Goal: Check status

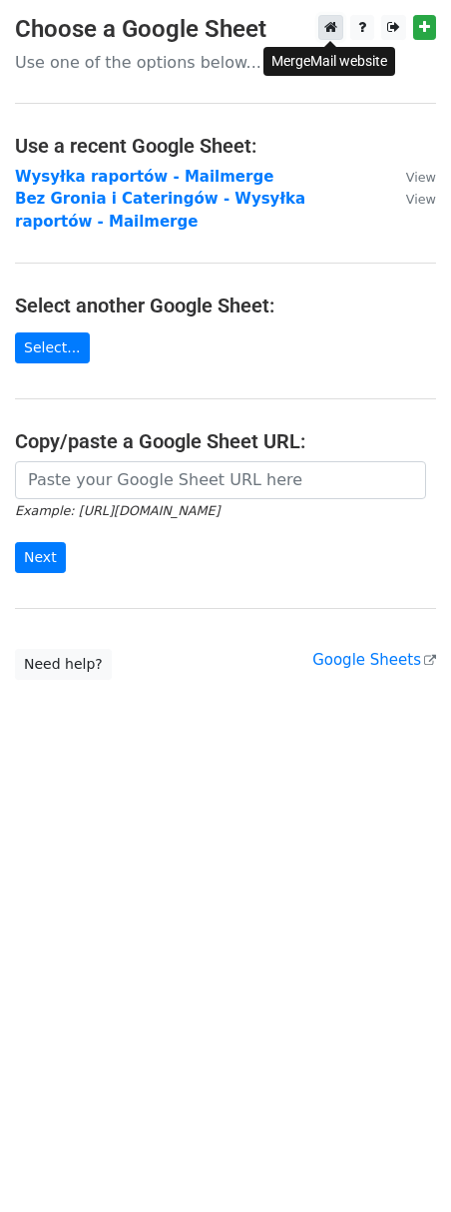
click at [335, 24] on icon at bounding box center [330, 27] width 13 height 14
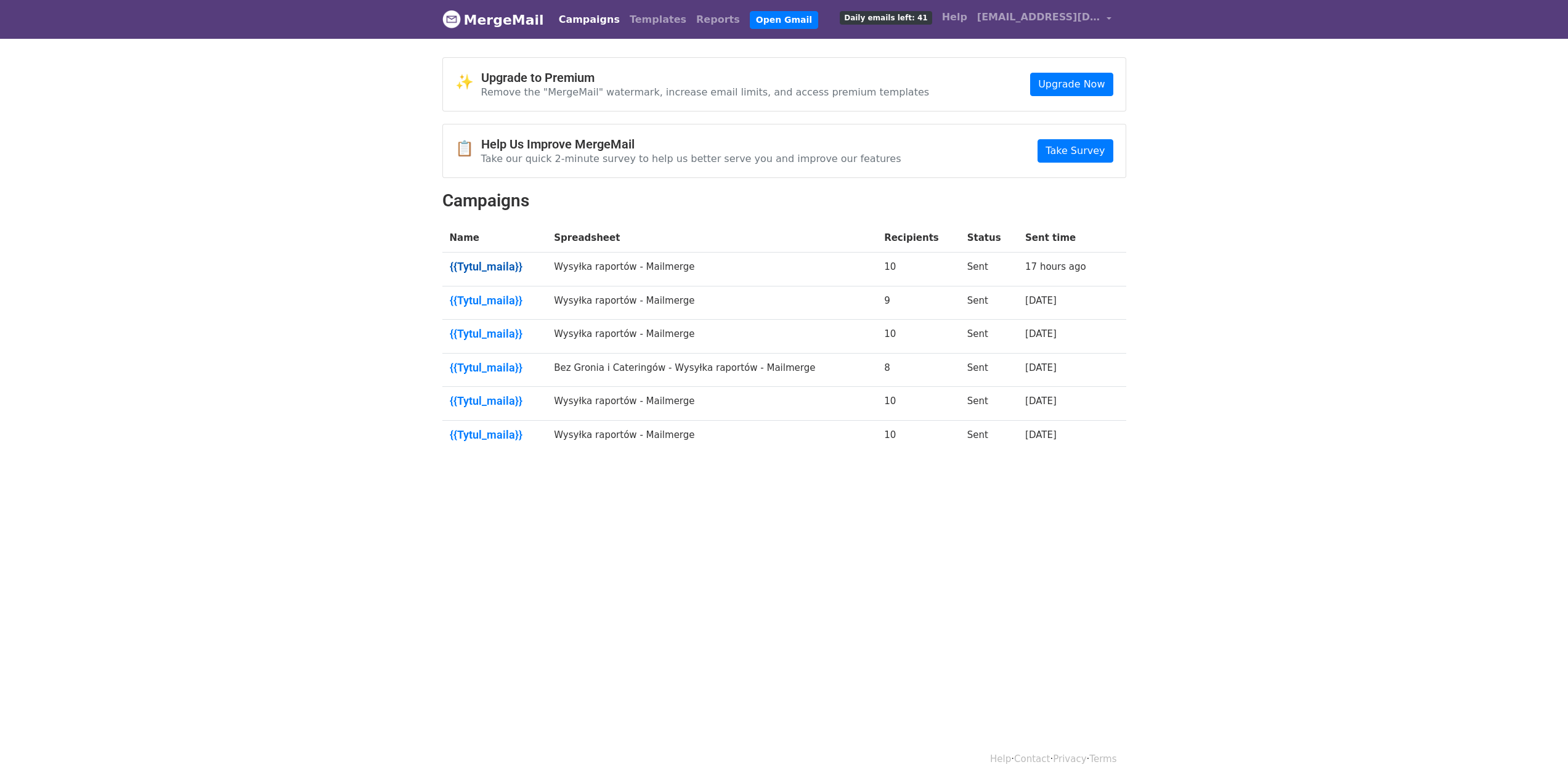
click at [477, 264] on link "{{Tytul_maila}}" at bounding box center [495, 267] width 90 height 14
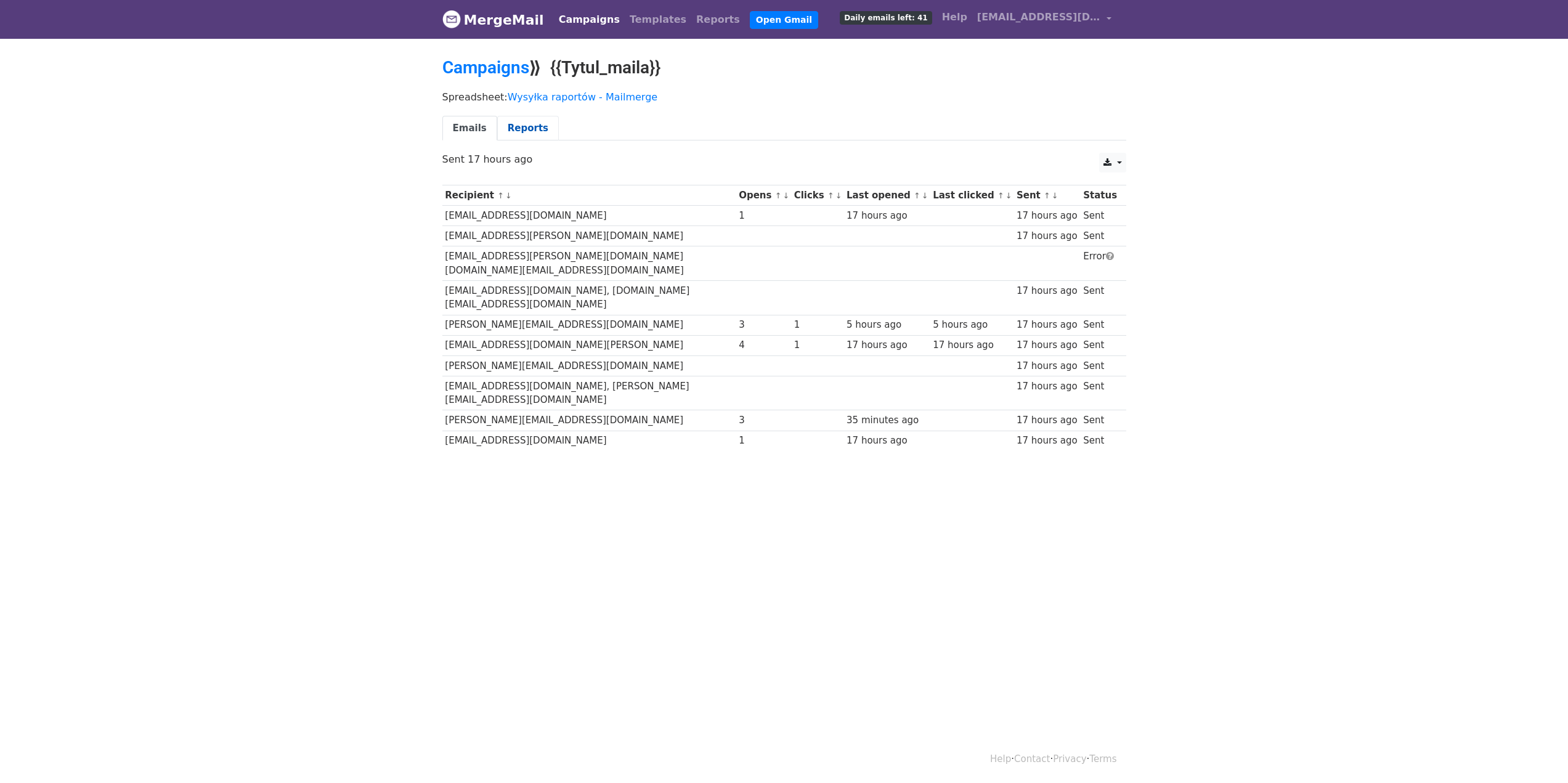
click at [528, 130] on link "Reports" at bounding box center [528, 128] width 62 height 25
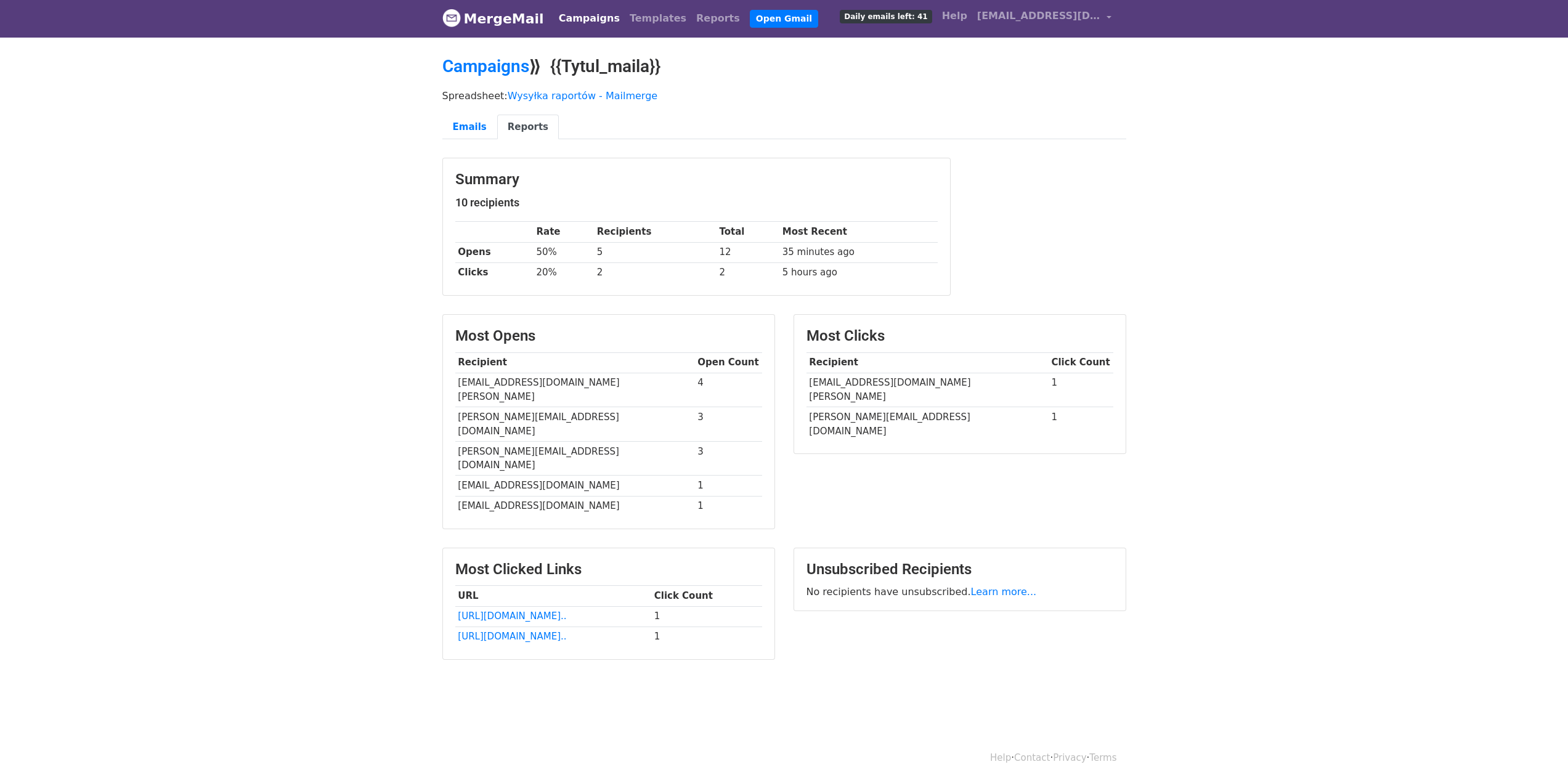
scroll to position [2, 0]
drag, startPoint x: 523, startPoint y: 450, endPoint x: 574, endPoint y: 442, distance: 51.6
click at [574, 475] on td "[EMAIL_ADDRESS][DOMAIN_NAME]" at bounding box center [575, 485] width 239 height 20
click at [468, 126] on link "Emails" at bounding box center [470, 126] width 55 height 25
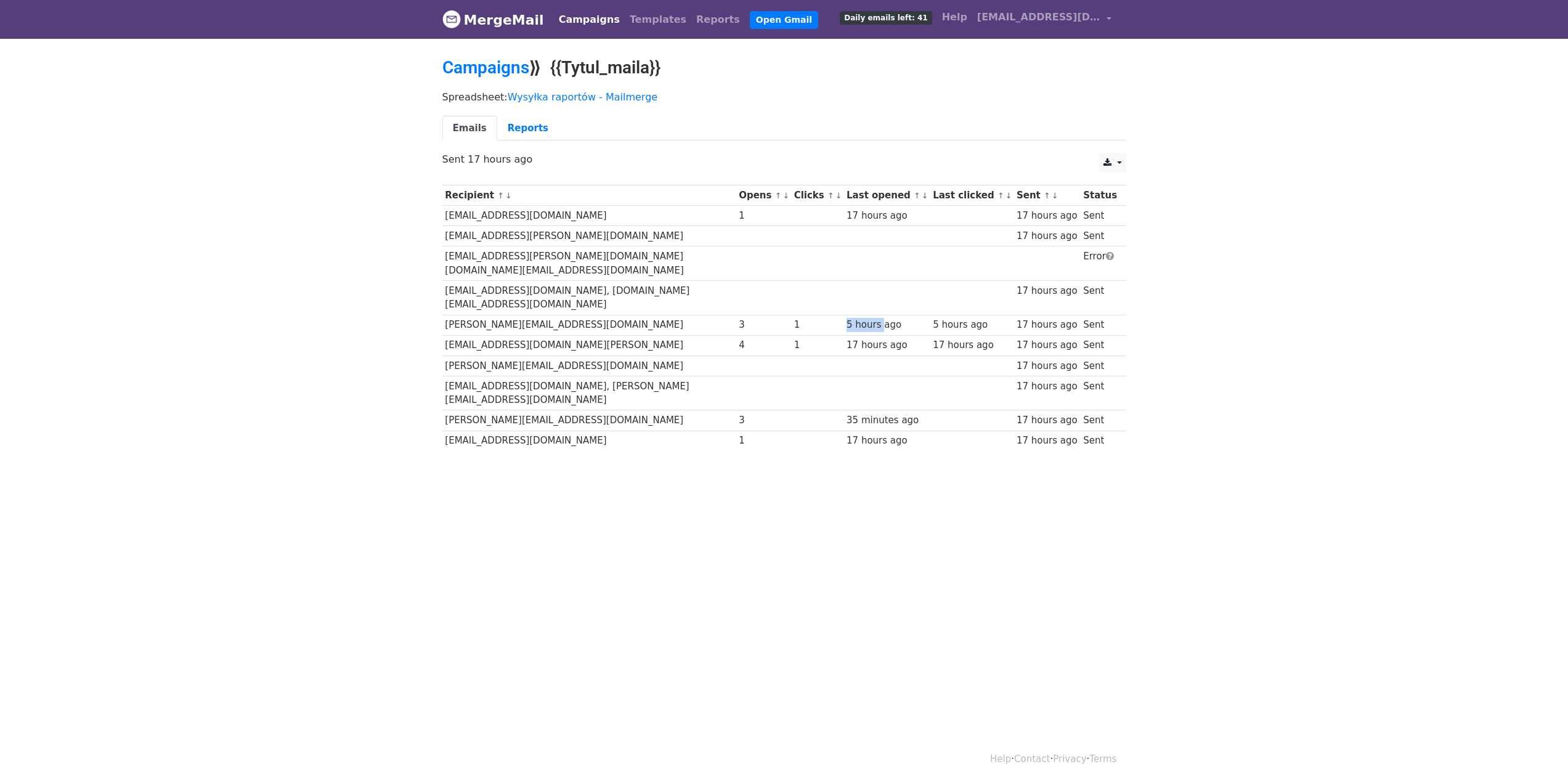
drag, startPoint x: 836, startPoint y: 292, endPoint x: 895, endPoint y: 293, distance: 59.0
click at [895, 315] on tr "[PERSON_NAME][EMAIL_ADDRESS][DOMAIN_NAME] 3 1 5 hours ago 5 hours ago 17 hours …" at bounding box center [784, 325] width 684 height 20
click at [895, 318] on div "5 hours ago" at bounding box center [887, 325] width 80 height 14
